Goal: Task Accomplishment & Management: Manage account settings

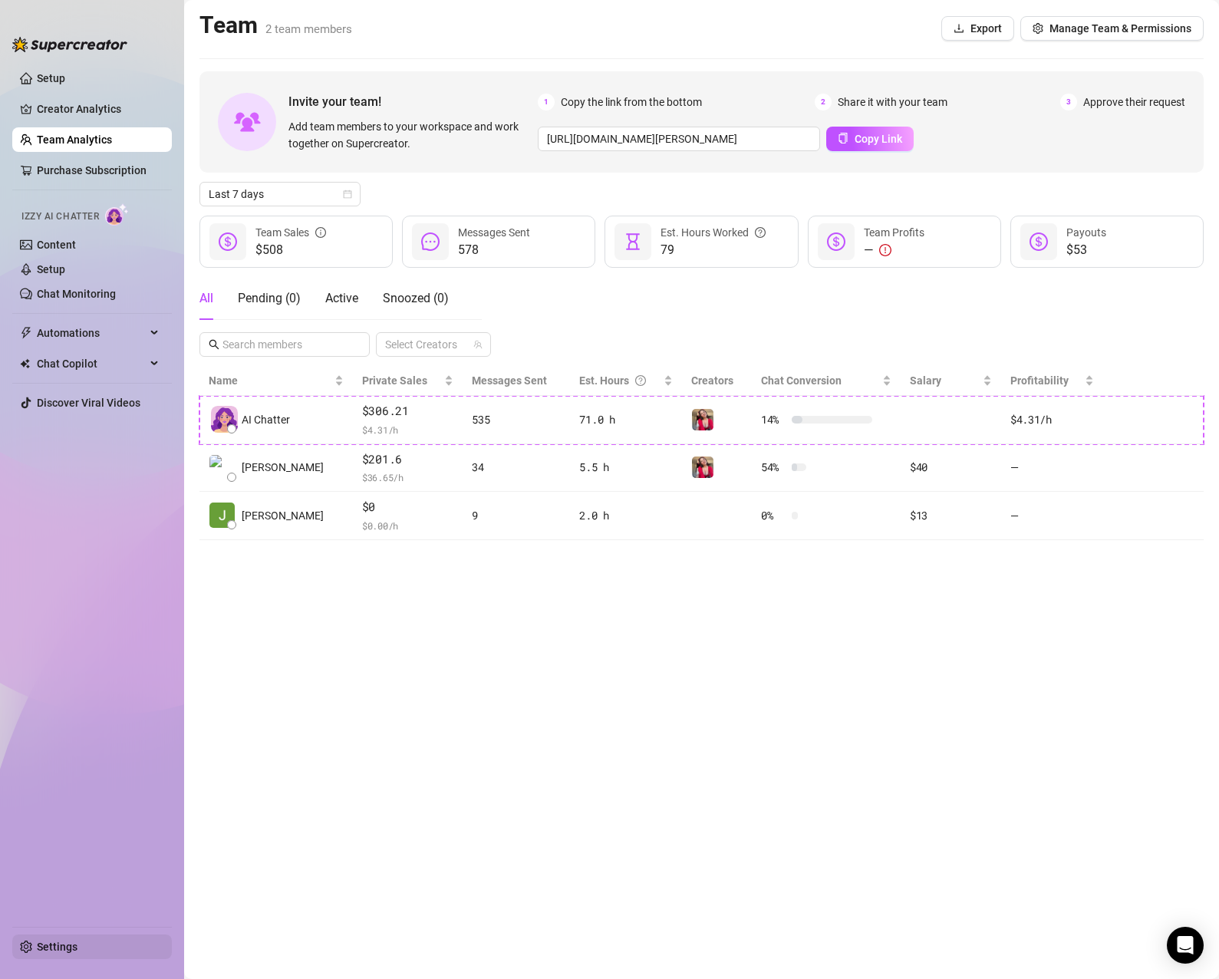
click at [77, 947] on link "Settings" at bounding box center [57, 946] width 41 height 12
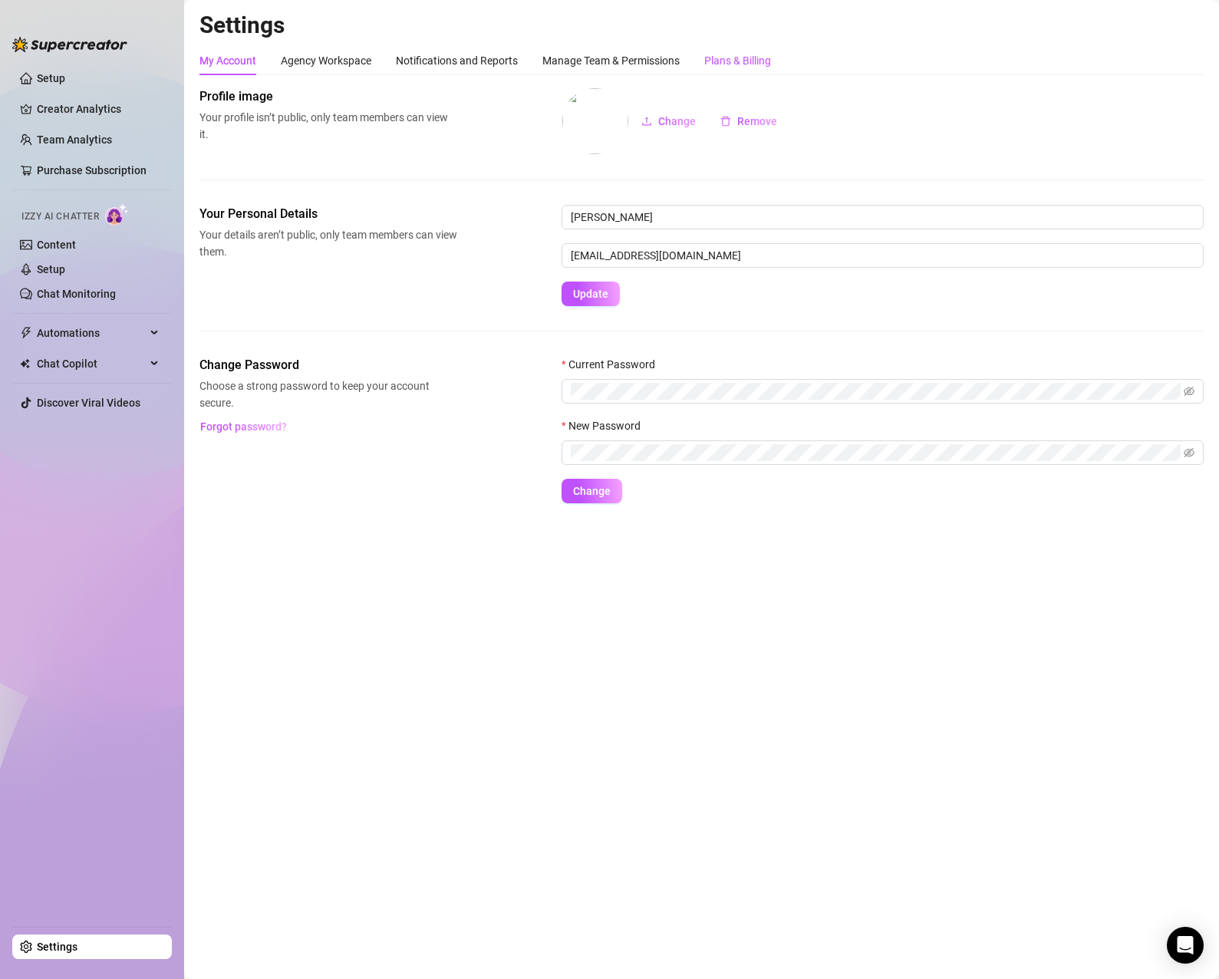
click at [770, 64] on div "Plans & Billing" at bounding box center [737, 60] width 67 height 17
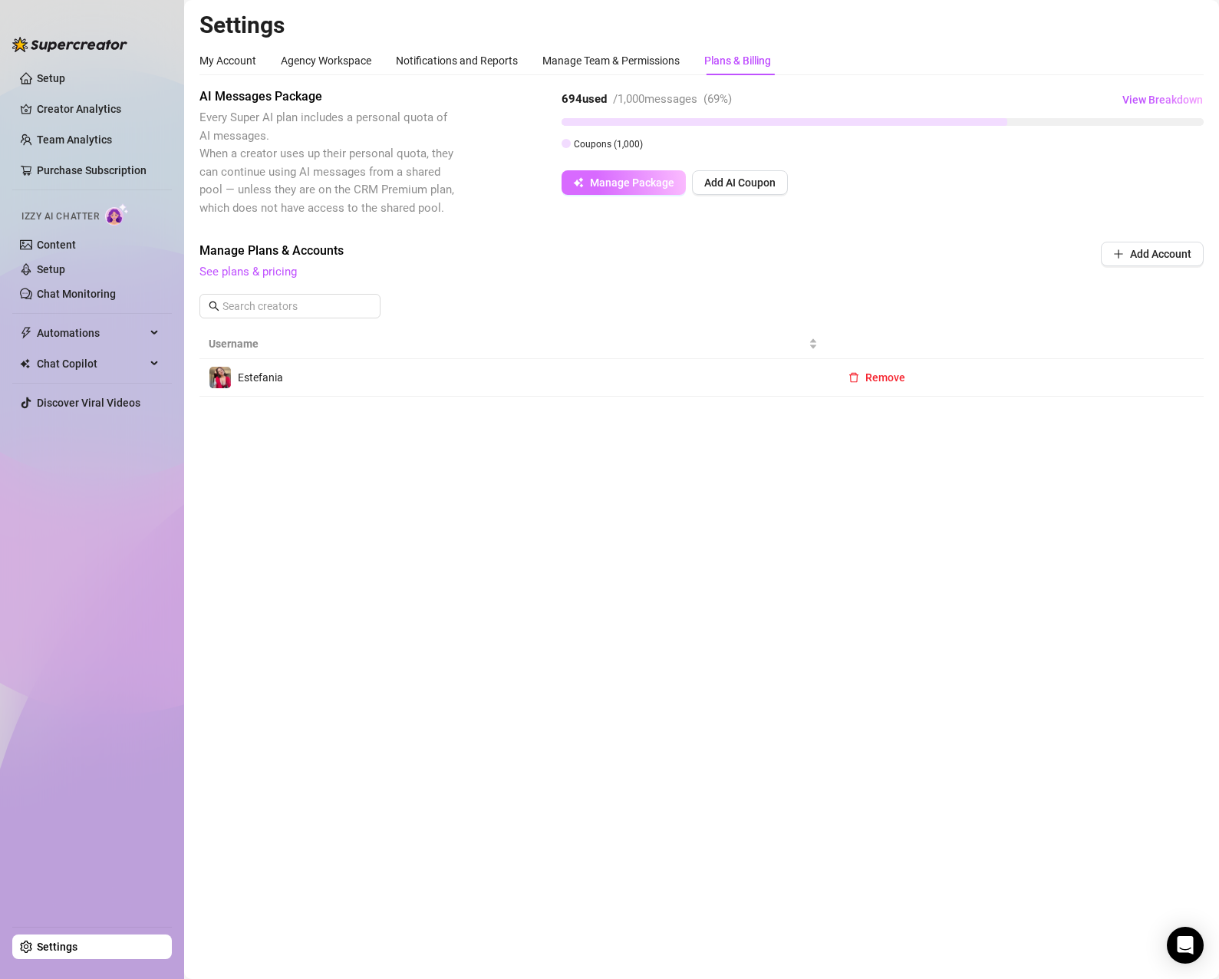
click at [607, 186] on span "Manage Package" at bounding box center [632, 182] width 84 height 12
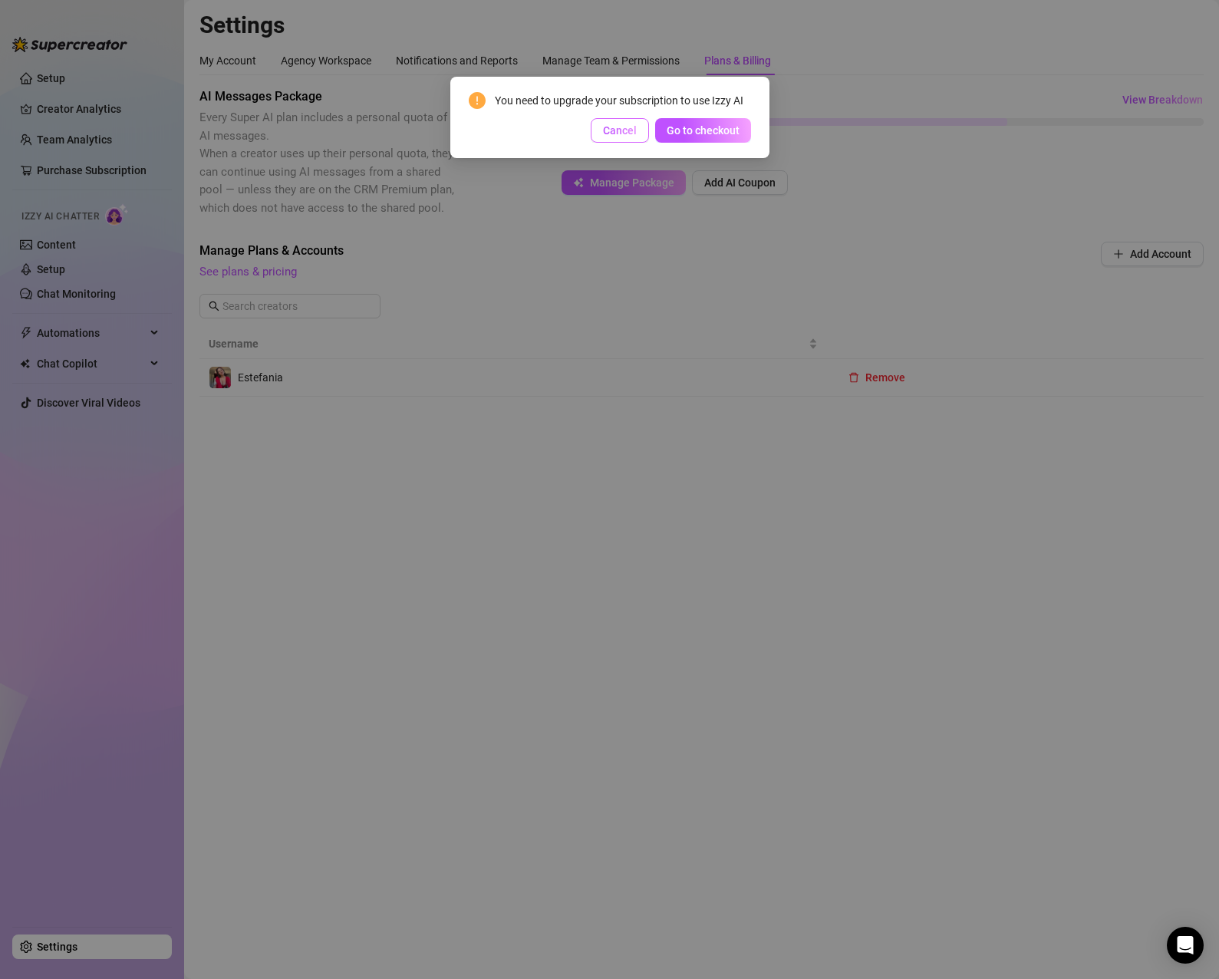
click at [637, 132] on button "Cancel" at bounding box center [620, 130] width 58 height 25
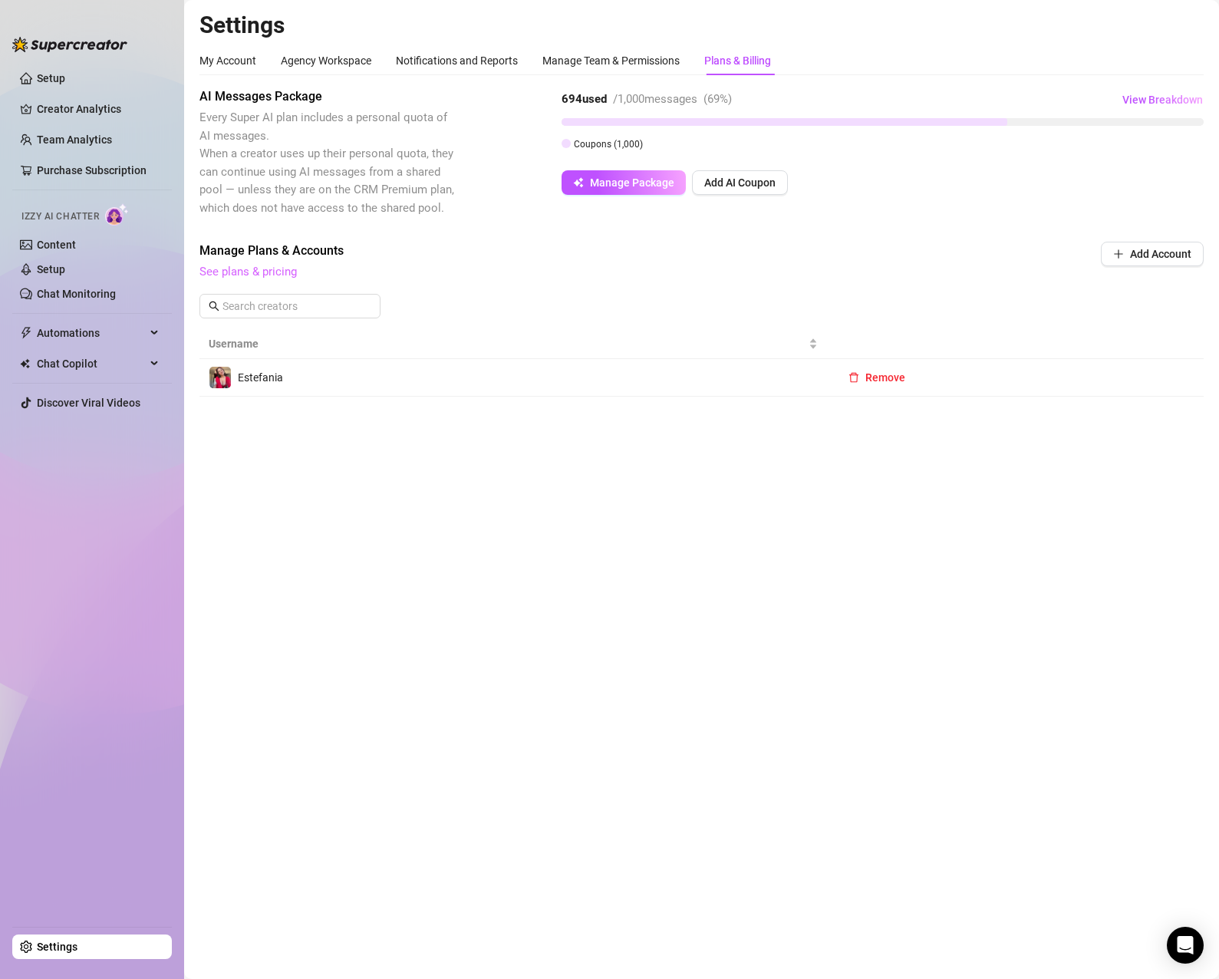
click at [275, 278] on link "See plans & pricing" at bounding box center [247, 272] width 97 height 14
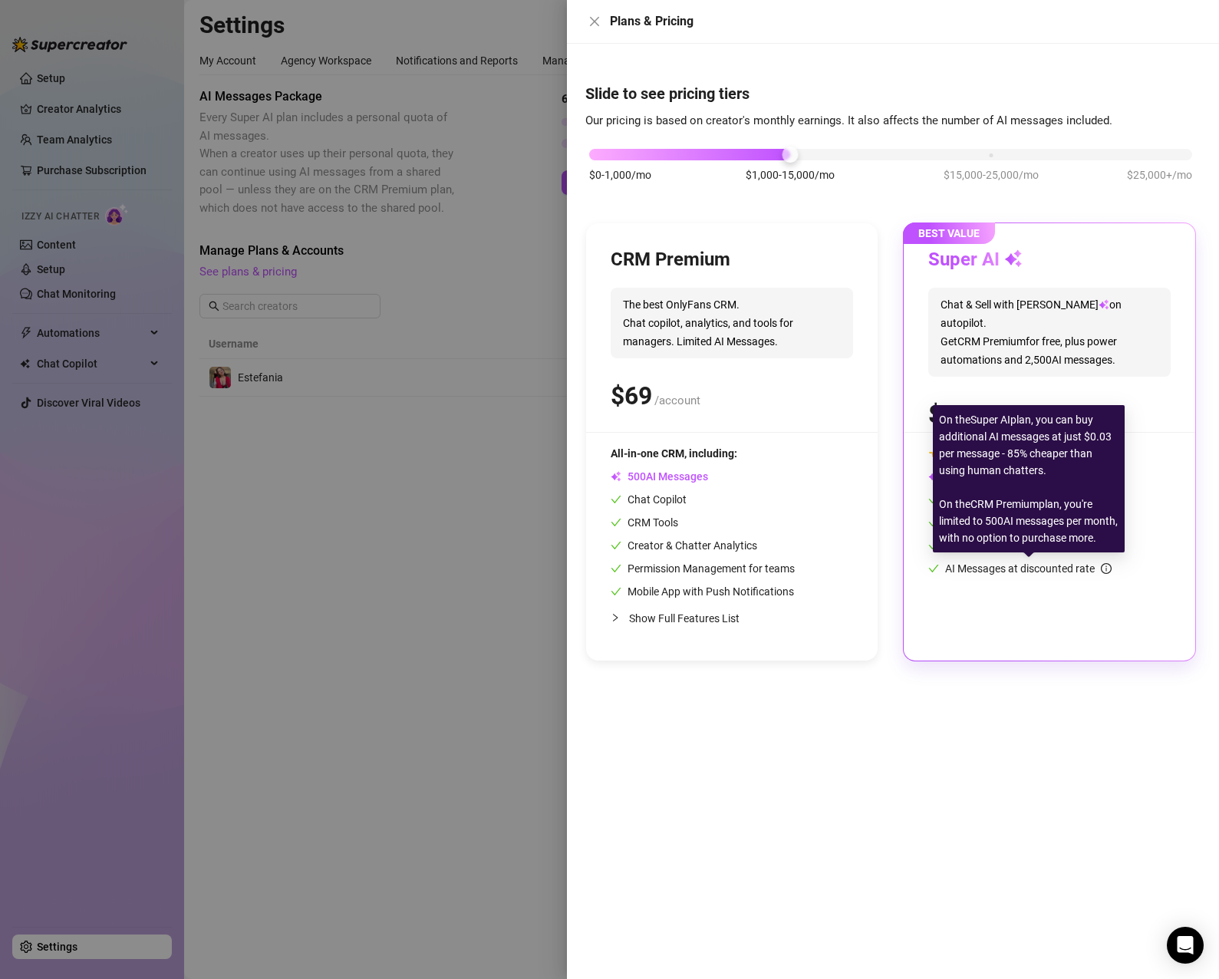
click at [1108, 568] on icon "info-circle" at bounding box center [1106, 568] width 11 height 11
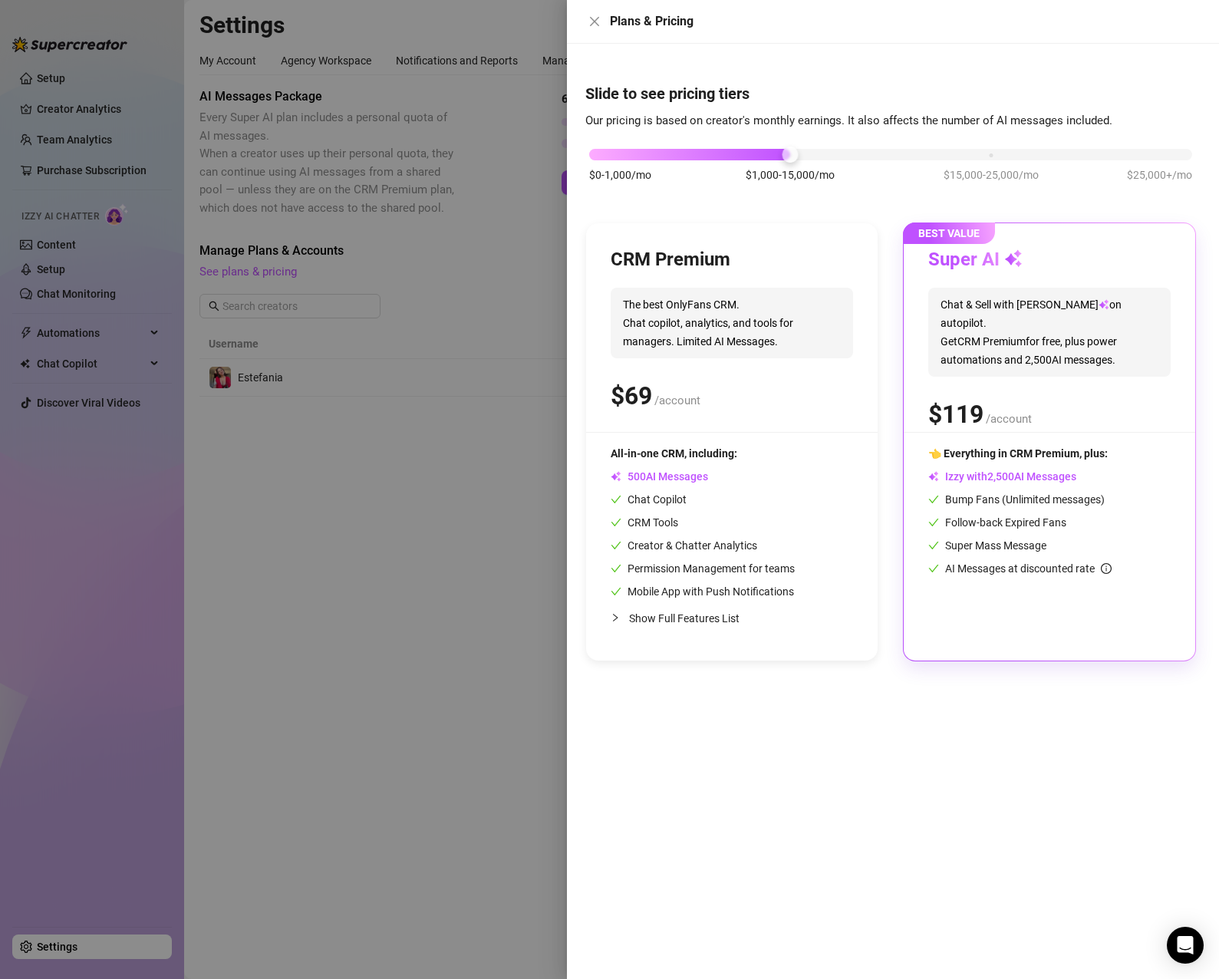
click at [479, 495] on div at bounding box center [609, 489] width 1219 height 979
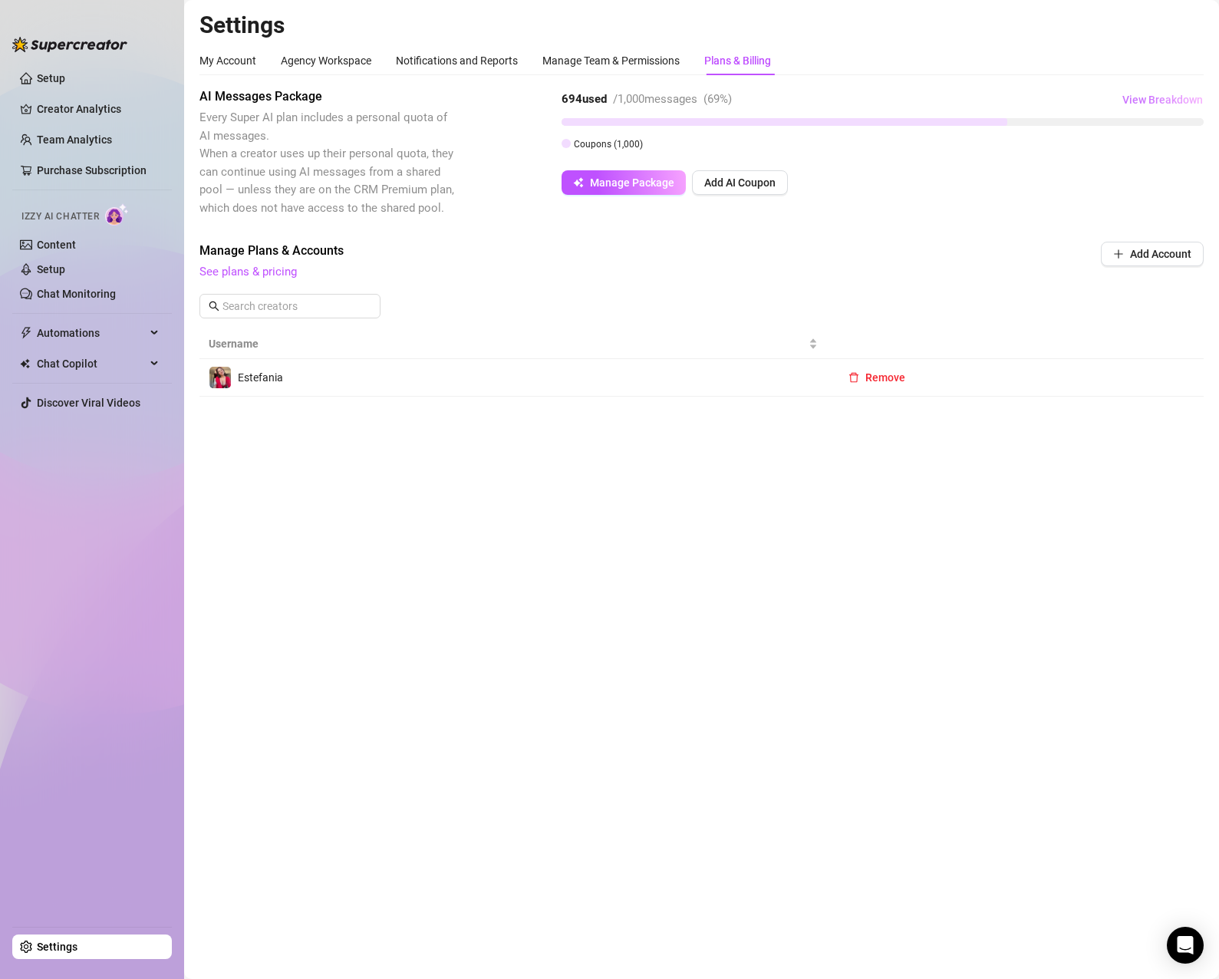
click at [1172, 99] on span "View Breakdown" at bounding box center [1162, 100] width 81 height 12
click at [762, 232] on div "AI Messages Package Every Super AI plan includes a personal quota of AI message…" at bounding box center [701, 241] width 1004 height 309
click at [625, 184] on span "Manage Package" at bounding box center [632, 182] width 84 height 12
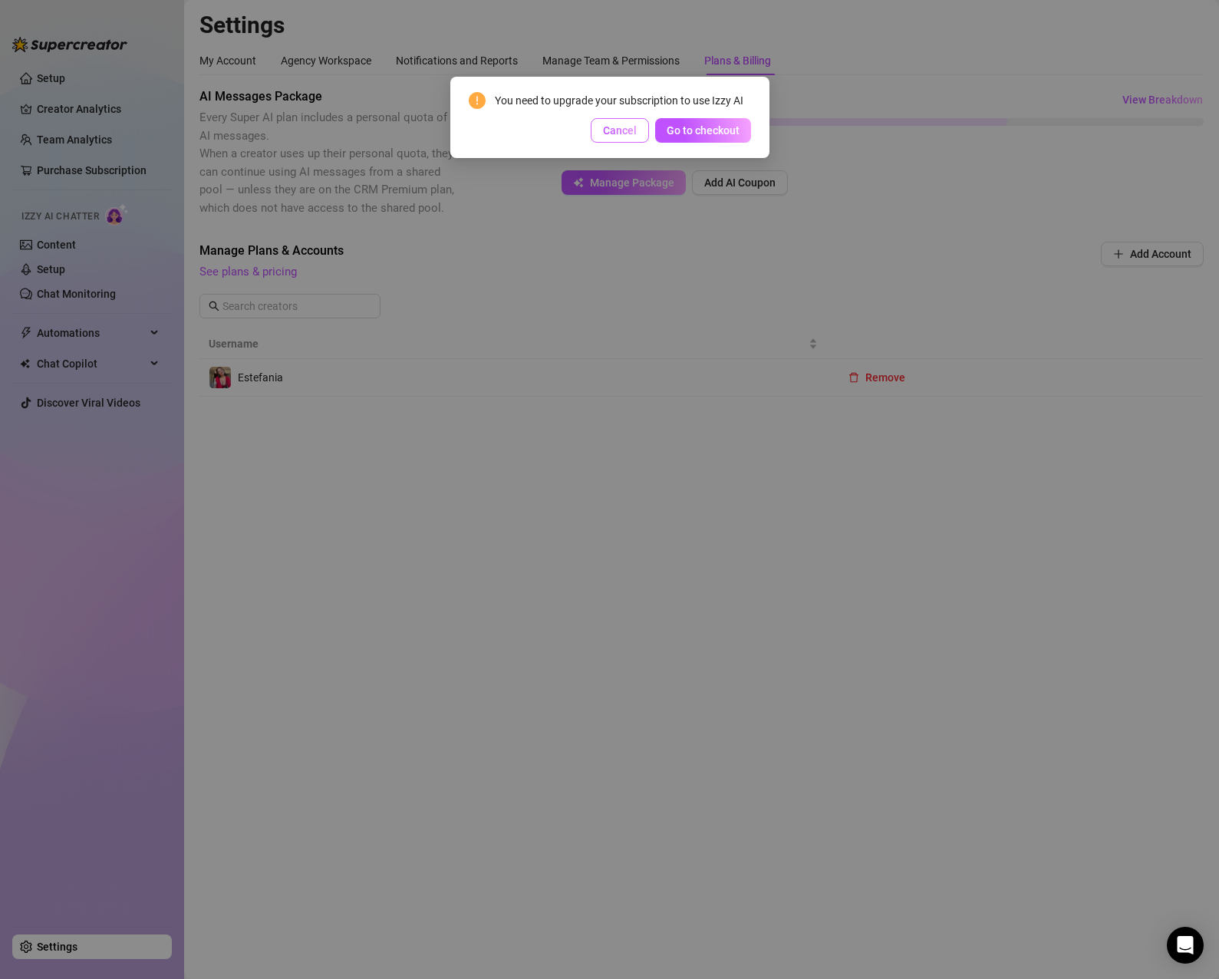
click at [632, 136] on span "Cancel" at bounding box center [620, 130] width 34 height 12
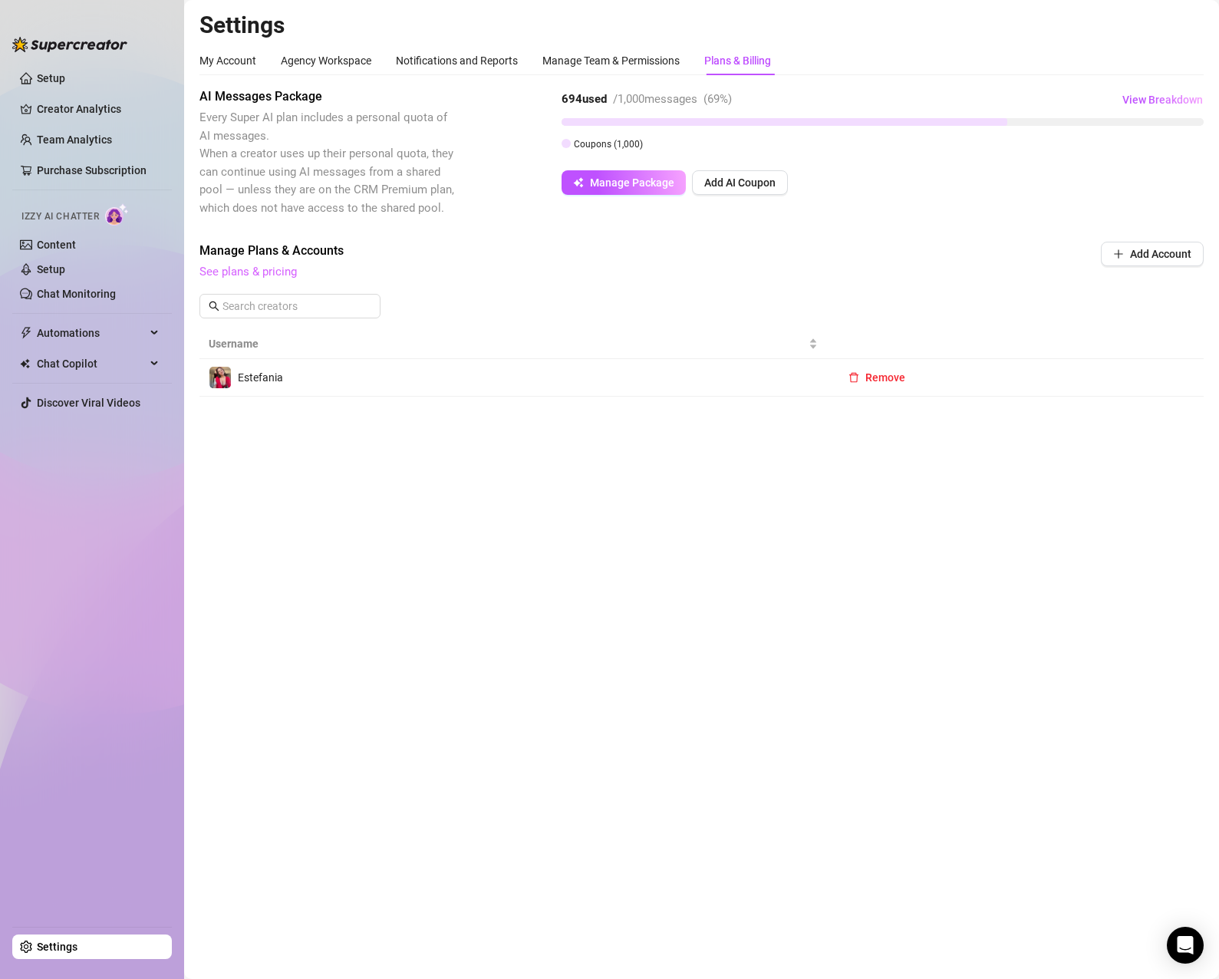
click at [276, 270] on link "See plans & pricing" at bounding box center [247, 272] width 97 height 14
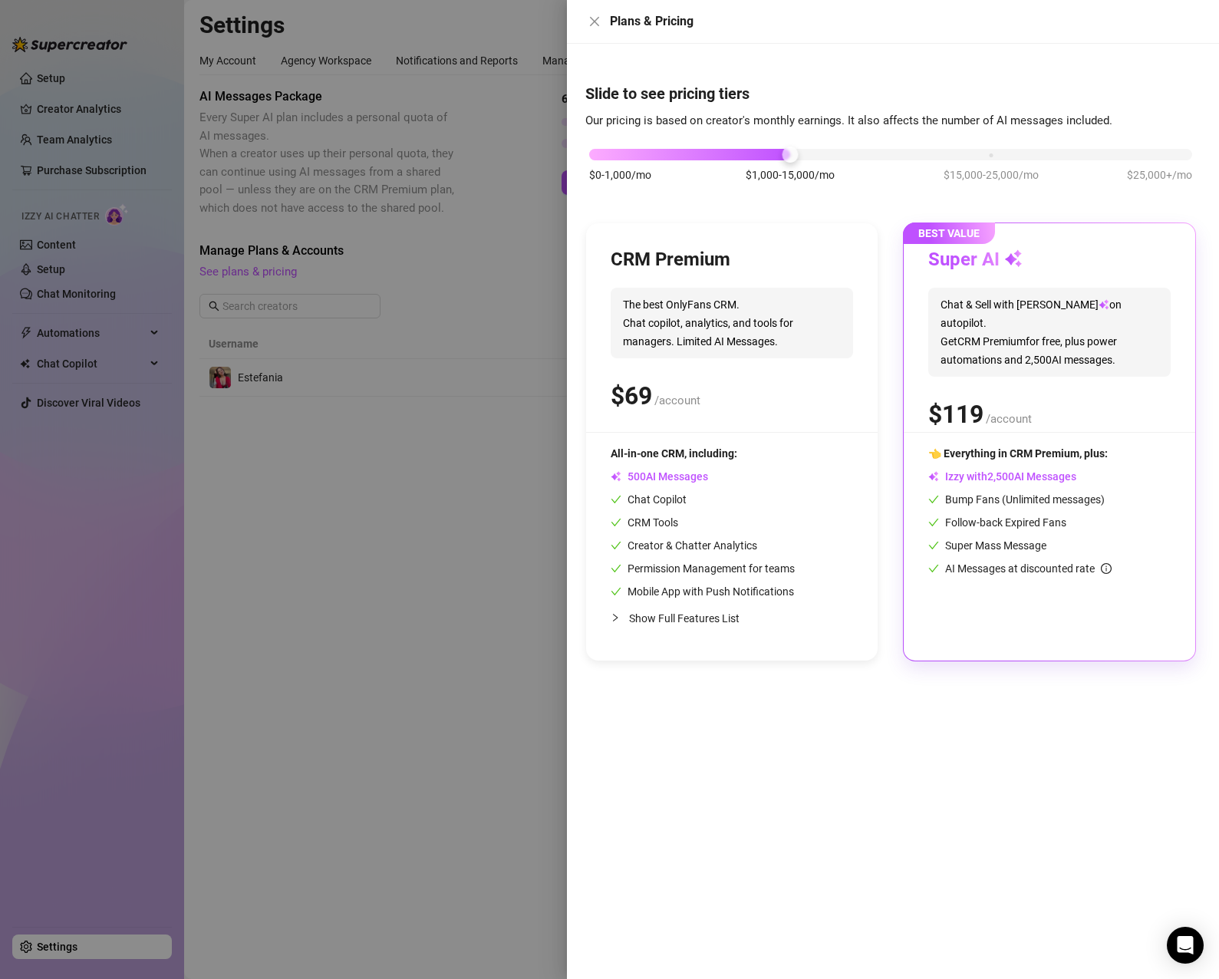
click at [1105, 572] on icon "info-circle" at bounding box center [1106, 568] width 11 height 11
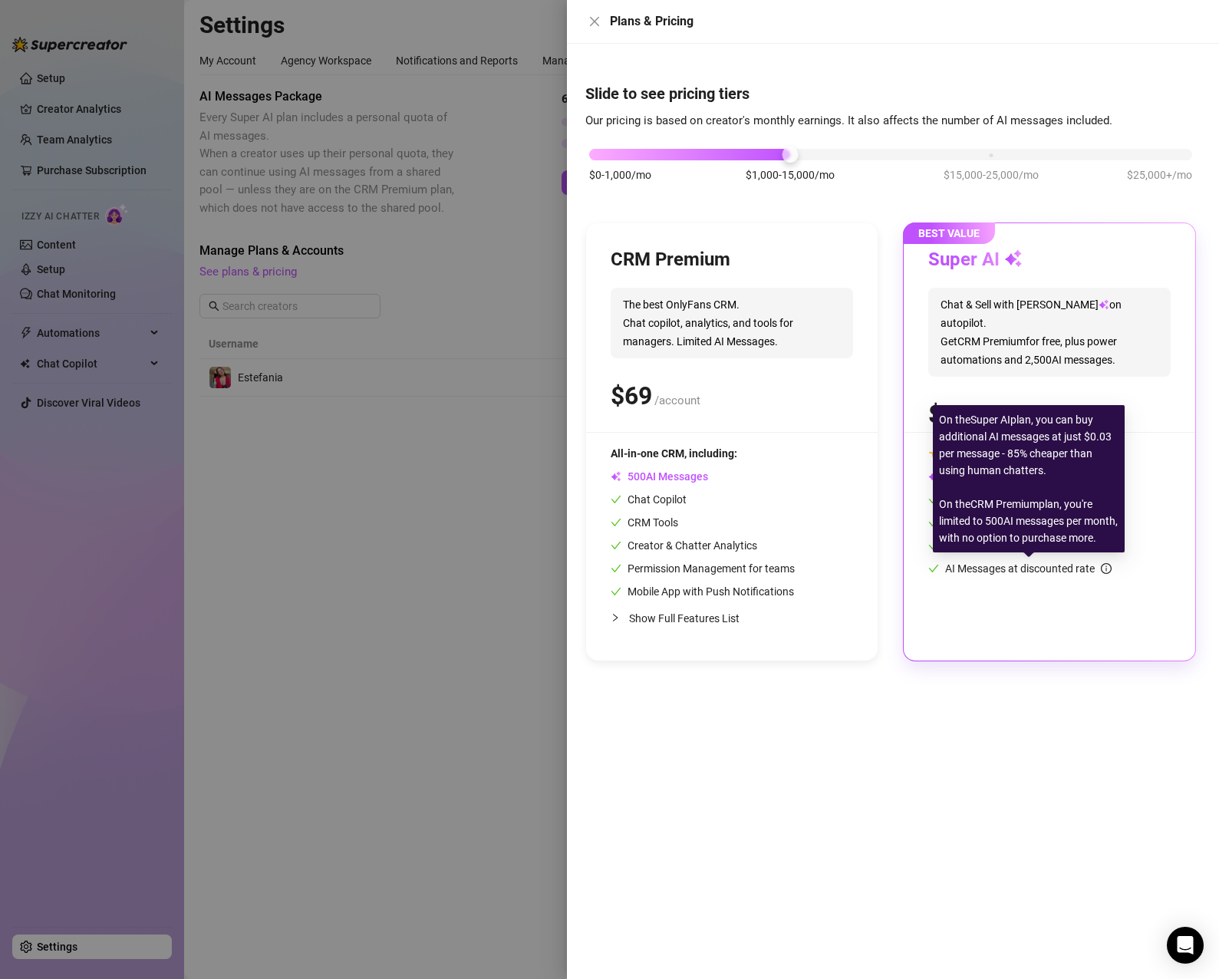
click at [1101, 568] on span "AI Messages at discounted rate" at bounding box center [1028, 568] width 166 height 12
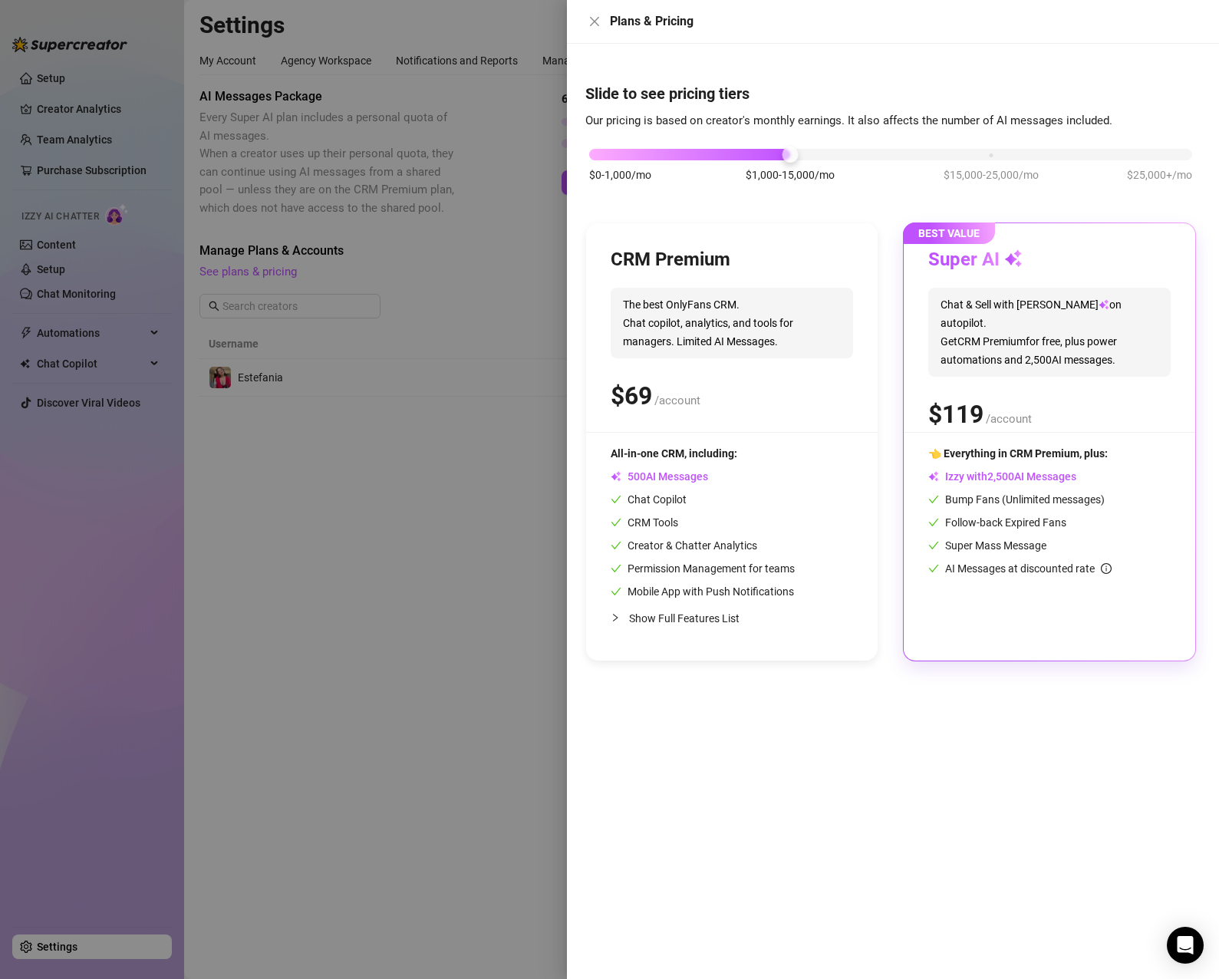
click at [403, 516] on div at bounding box center [609, 489] width 1219 height 979
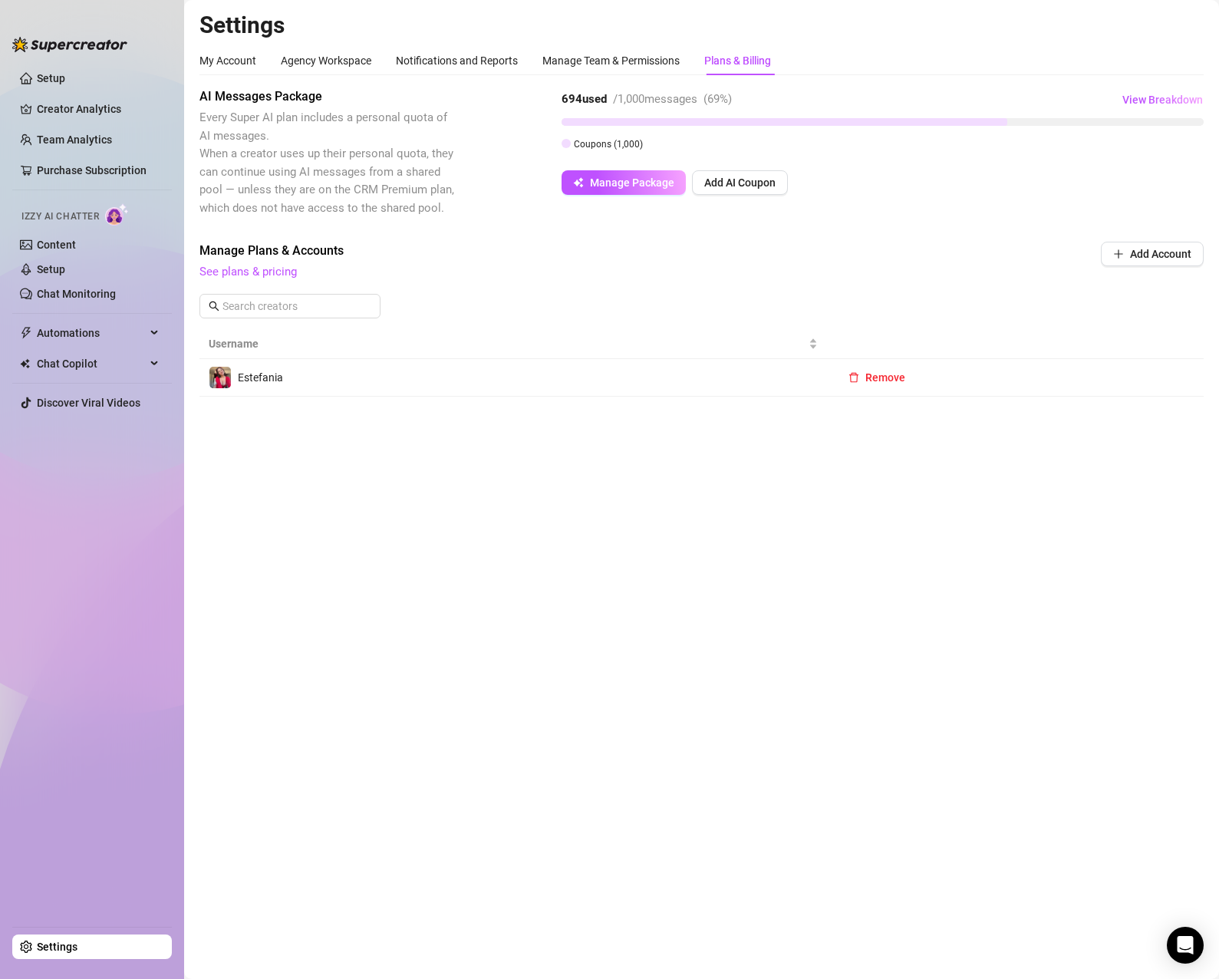
drag, startPoint x: 656, startPoint y: 410, endPoint x: 605, endPoint y: 412, distance: 50.6
click at [657, 410] on div "Settings My Account Agency Workspace Notifications and Reports Manage Team & Pe…" at bounding box center [701, 213] width 1004 height 404
click at [261, 273] on link "See plans & pricing" at bounding box center [247, 272] width 97 height 14
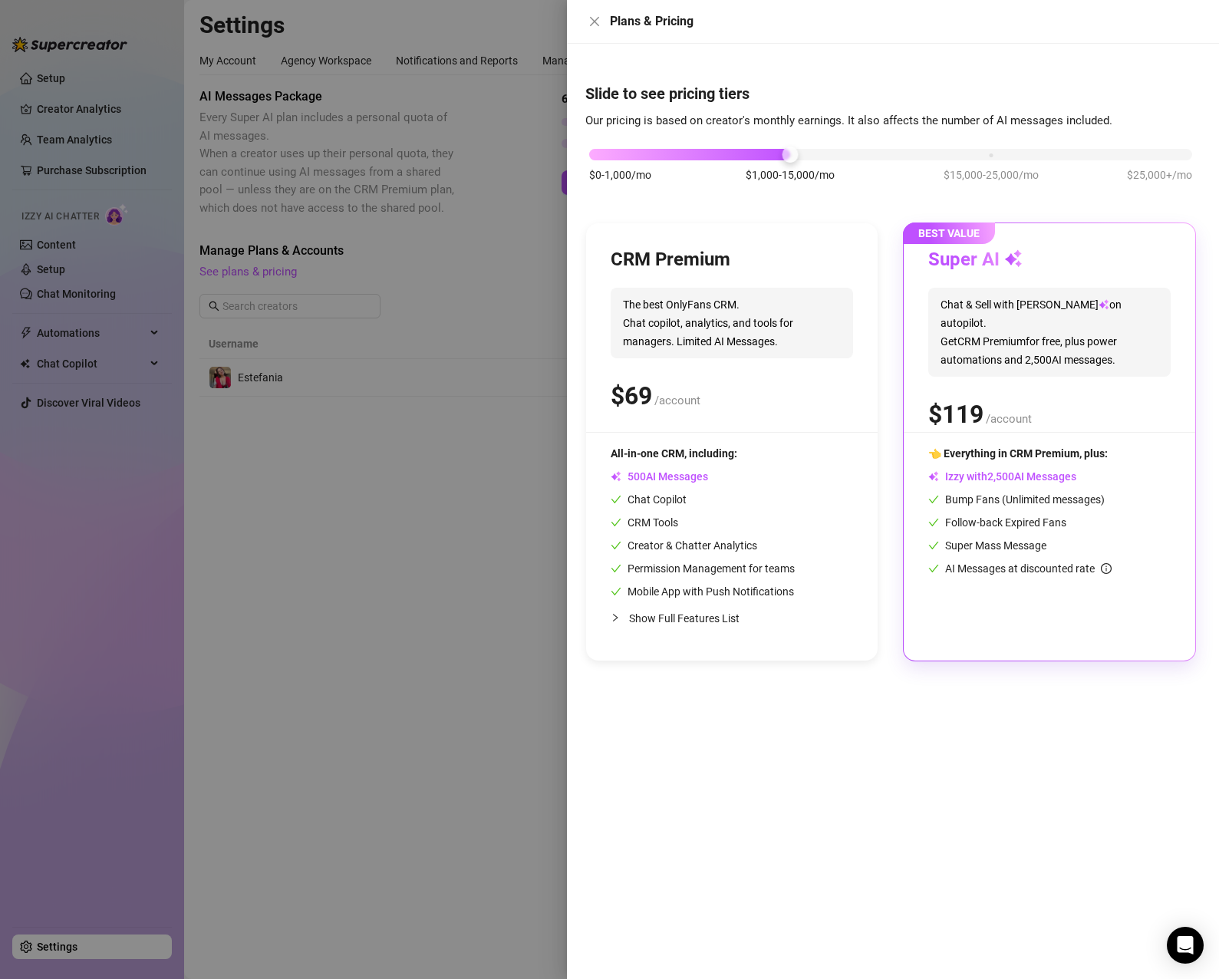
click at [334, 610] on div at bounding box center [609, 489] width 1219 height 979
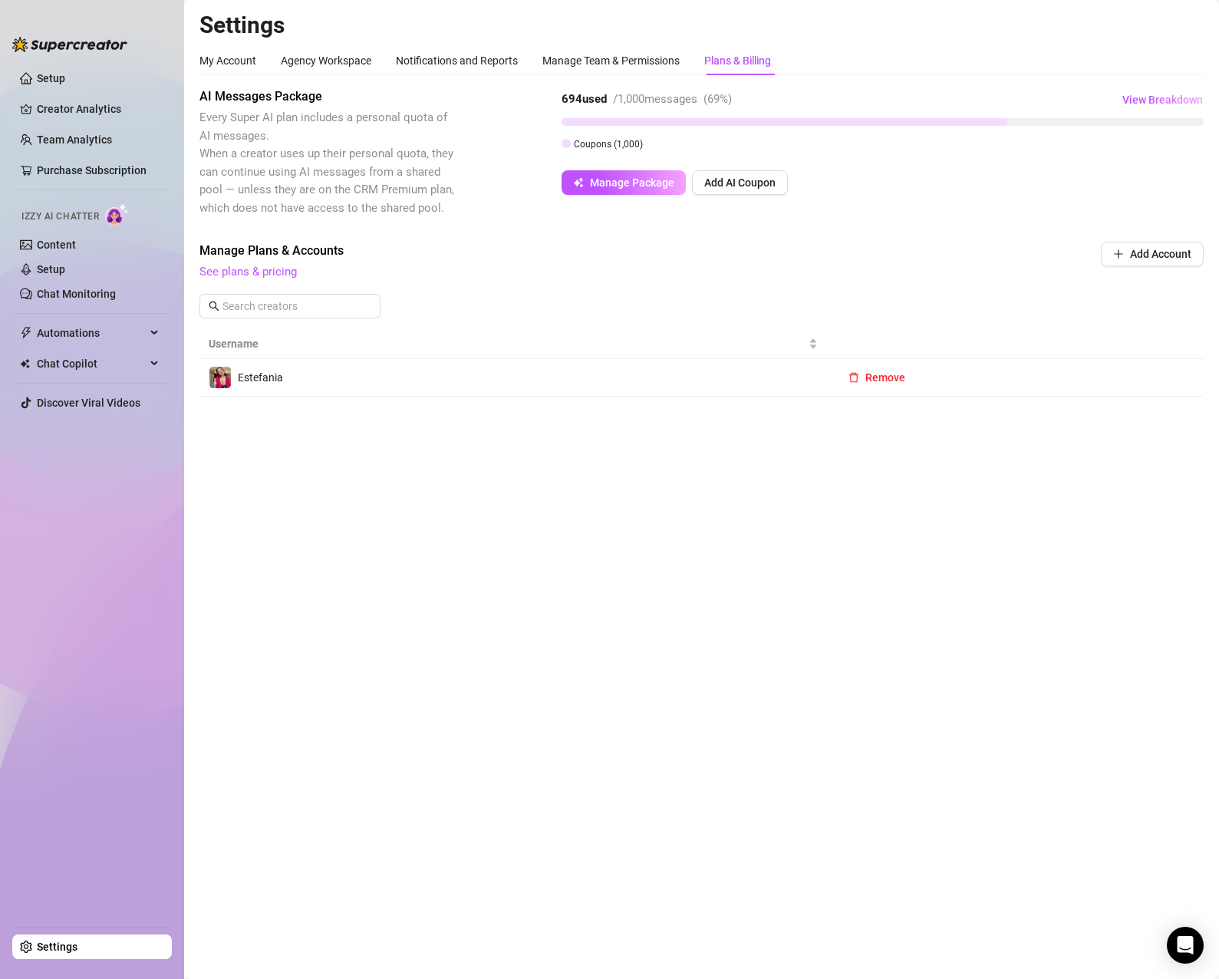
click at [347, 618] on main "Settings My Account Agency Workspace Notifications and Reports Manage Team & Pe…" at bounding box center [701, 489] width 1035 height 979
click at [65, 275] on link "Setup" at bounding box center [51, 269] width 28 height 12
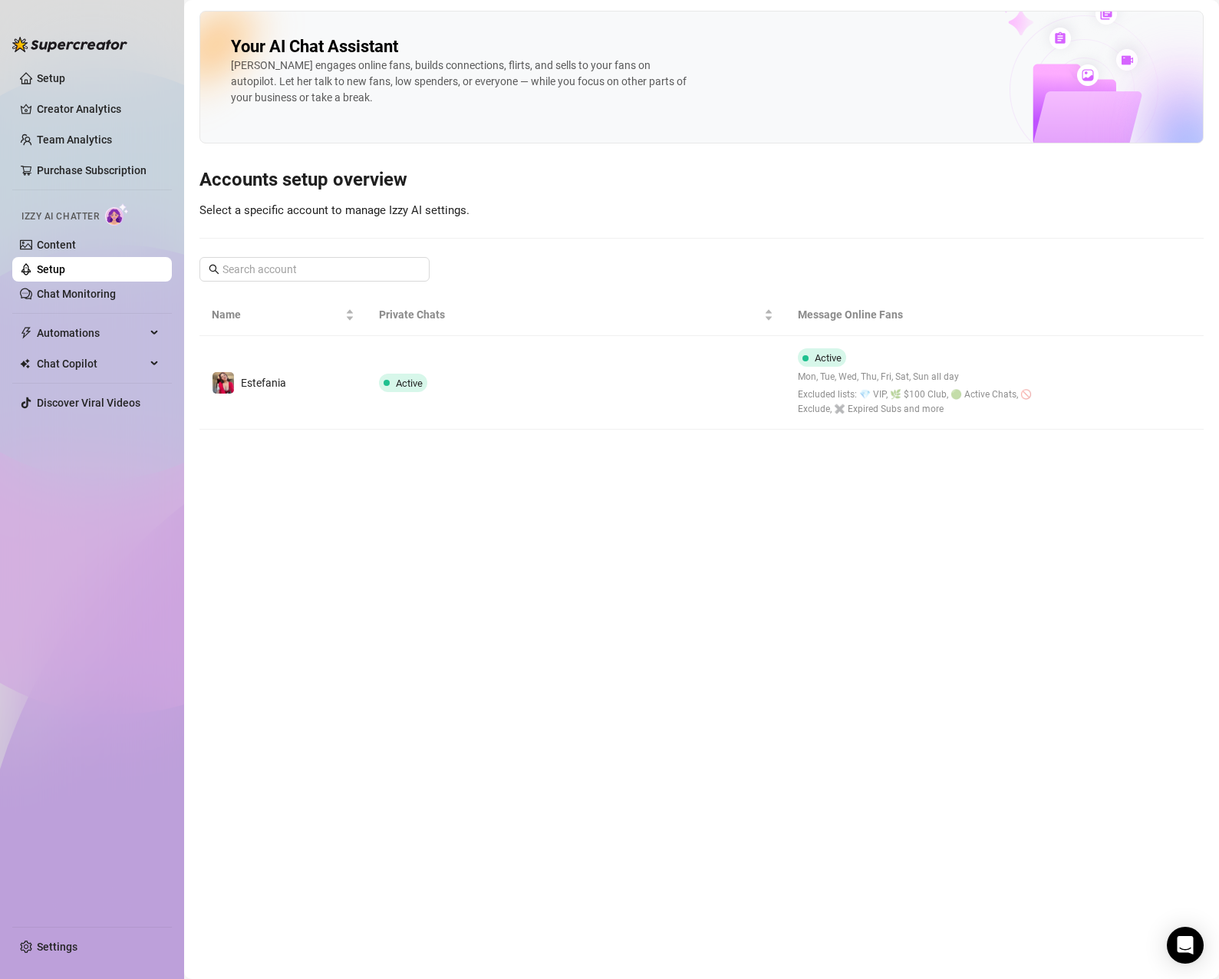
click at [627, 472] on main "Your AI Chat Assistant [PERSON_NAME] engages online fans, builds connections, f…" at bounding box center [701, 489] width 1035 height 979
click at [65, 84] on link "Setup" at bounding box center [51, 78] width 28 height 12
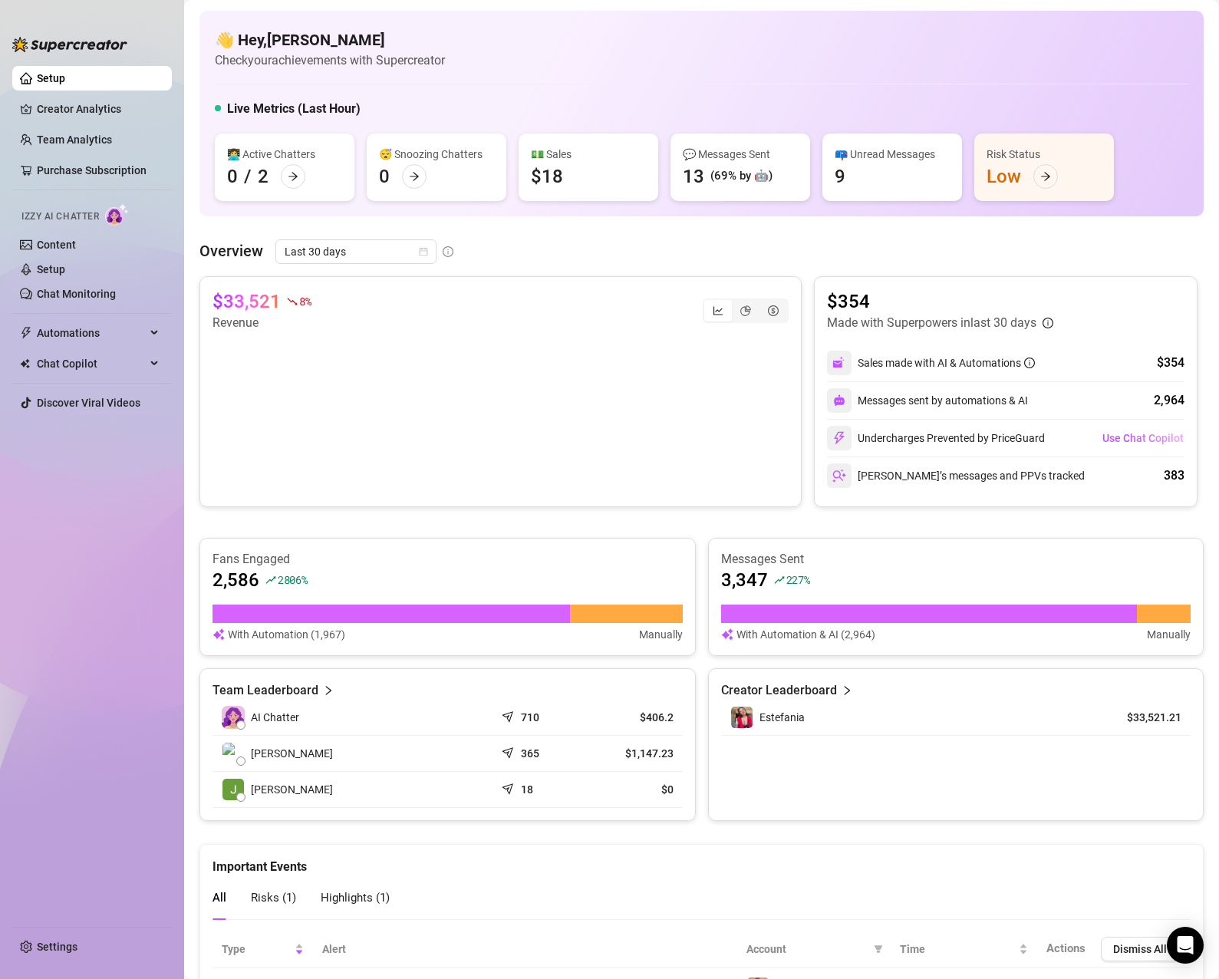
click at [895, 64] on div "👋 Hey, [PERSON_NAME] Check your achievements with Supercreator" at bounding box center [701, 49] width 973 height 41
